Goal: Task Accomplishment & Management: Manage account settings

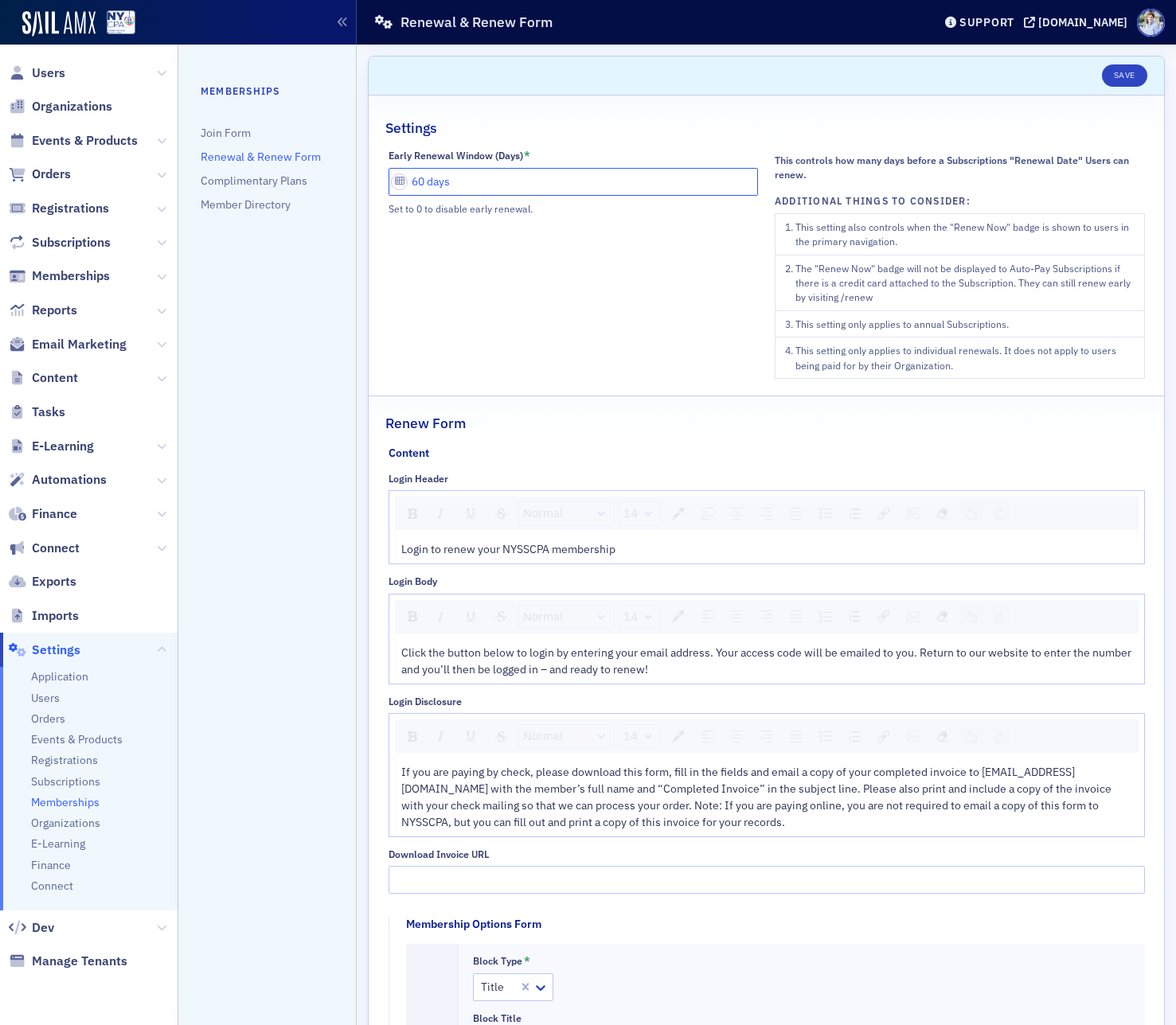
click at [419, 183] on input "60 days" at bounding box center [573, 182] width 371 height 28
drag, startPoint x: 416, startPoint y: 183, endPoint x: 444, endPoint y: 188, distance: 28.4
click at [403, 183] on input "60 days" at bounding box center [573, 182] width 371 height 28
type input "30 days"
click at [1136, 72] on button "Save" at bounding box center [1124, 75] width 45 height 22
